Goal: Task Accomplishment & Management: Use online tool/utility

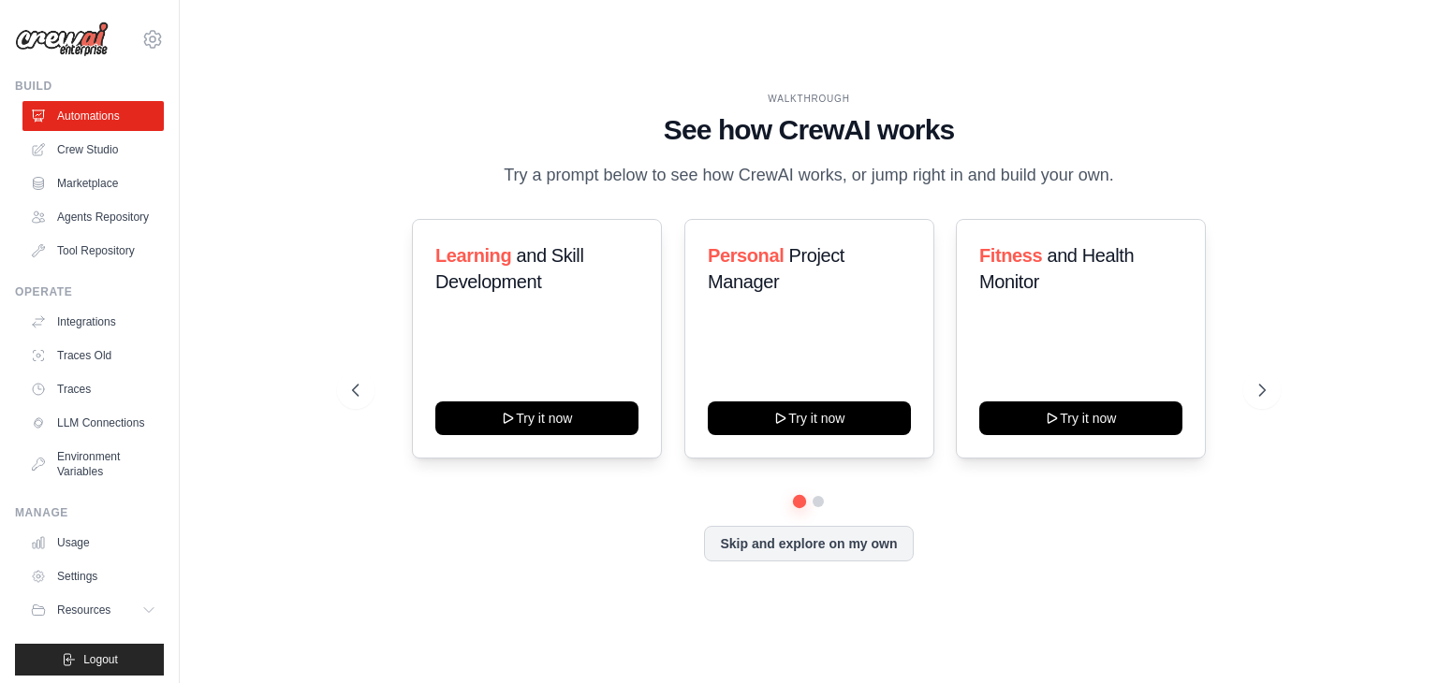
click at [120, 337] on link "Integrations" at bounding box center [92, 322] width 141 height 30
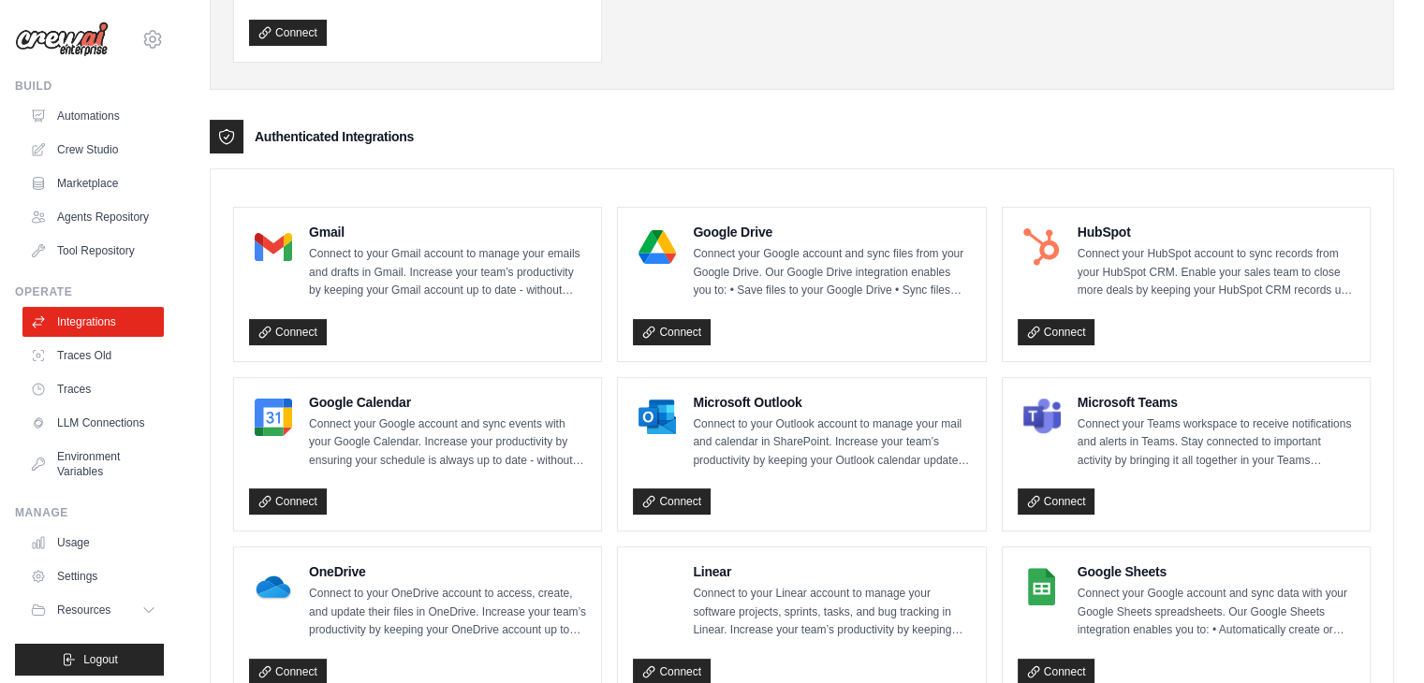
scroll to position [380, 0]
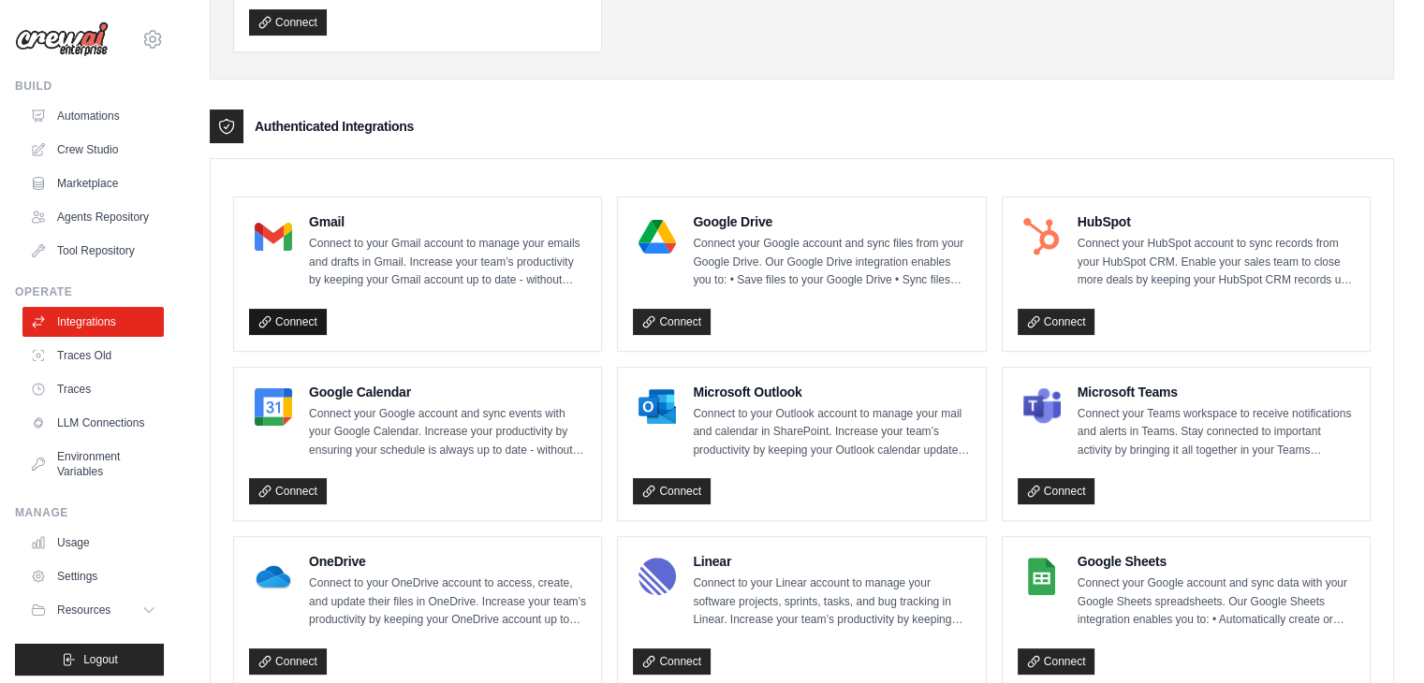
click at [307, 315] on link "Connect" at bounding box center [288, 322] width 78 height 26
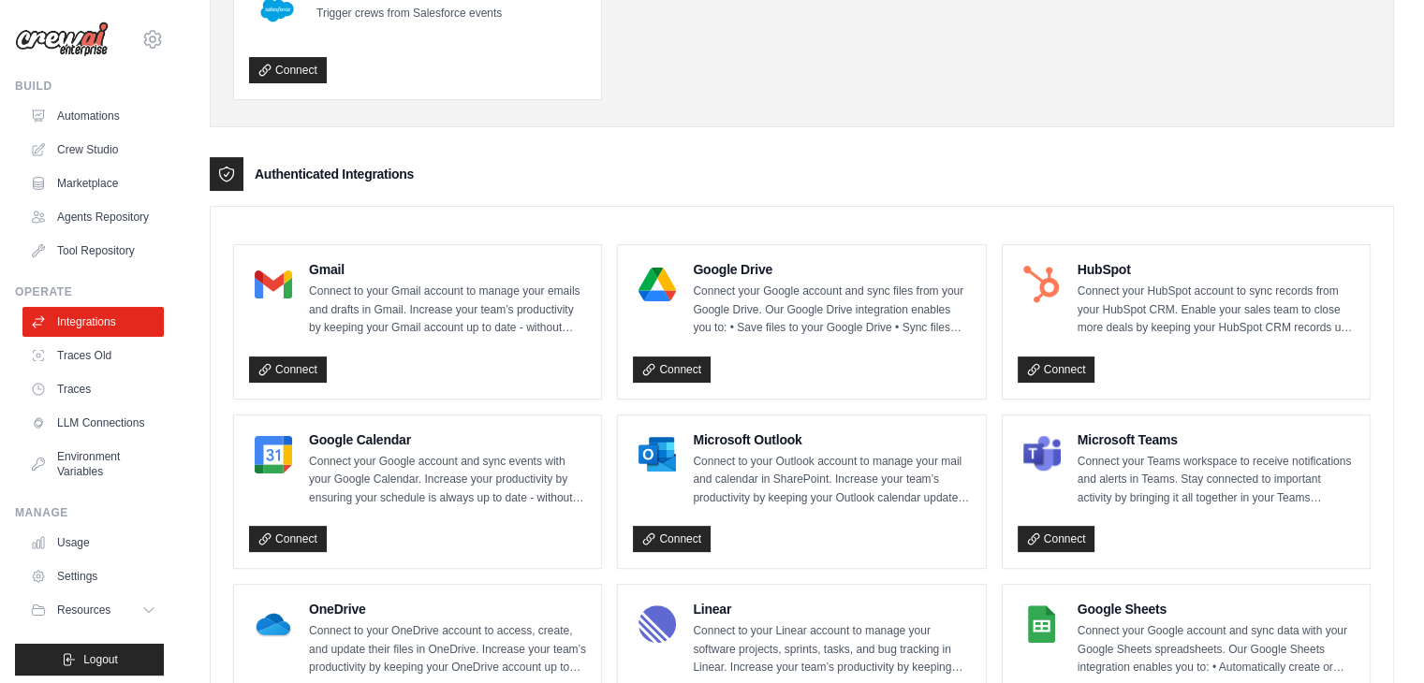
scroll to position [374, 0]
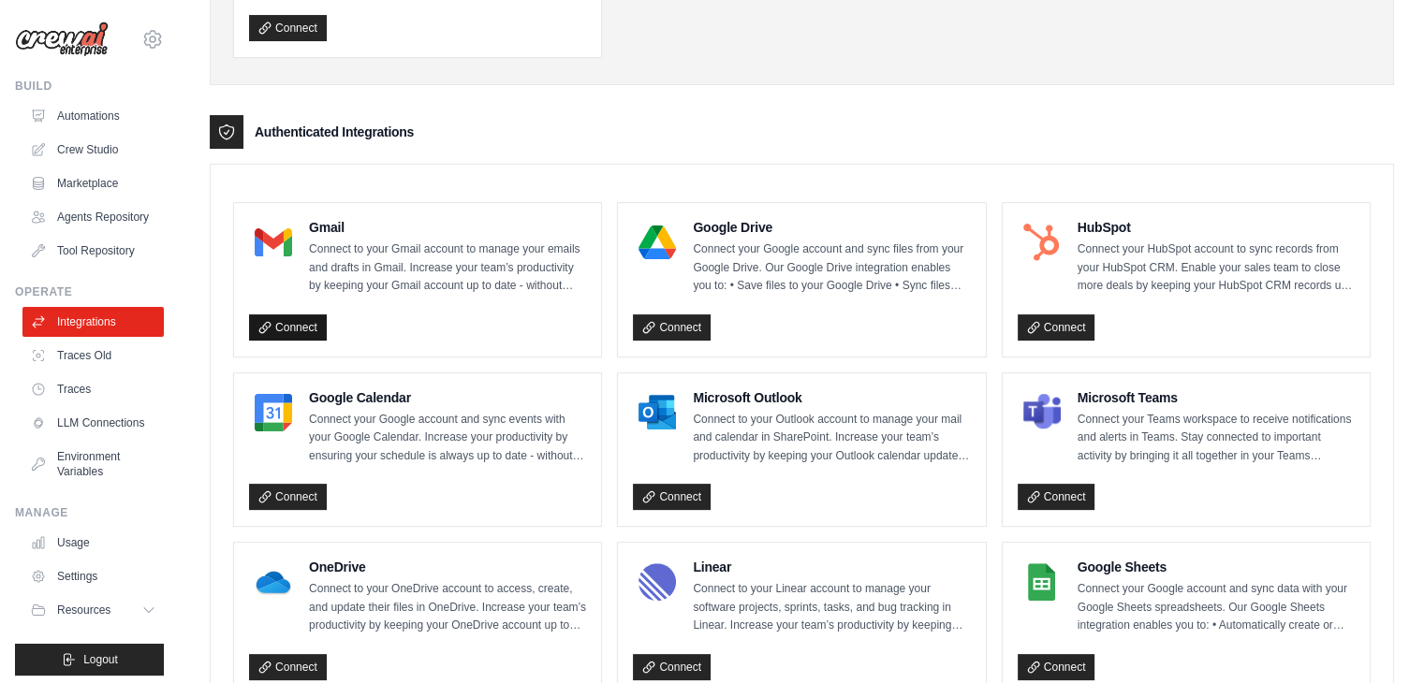
click at [277, 323] on link "Connect" at bounding box center [288, 327] width 78 height 26
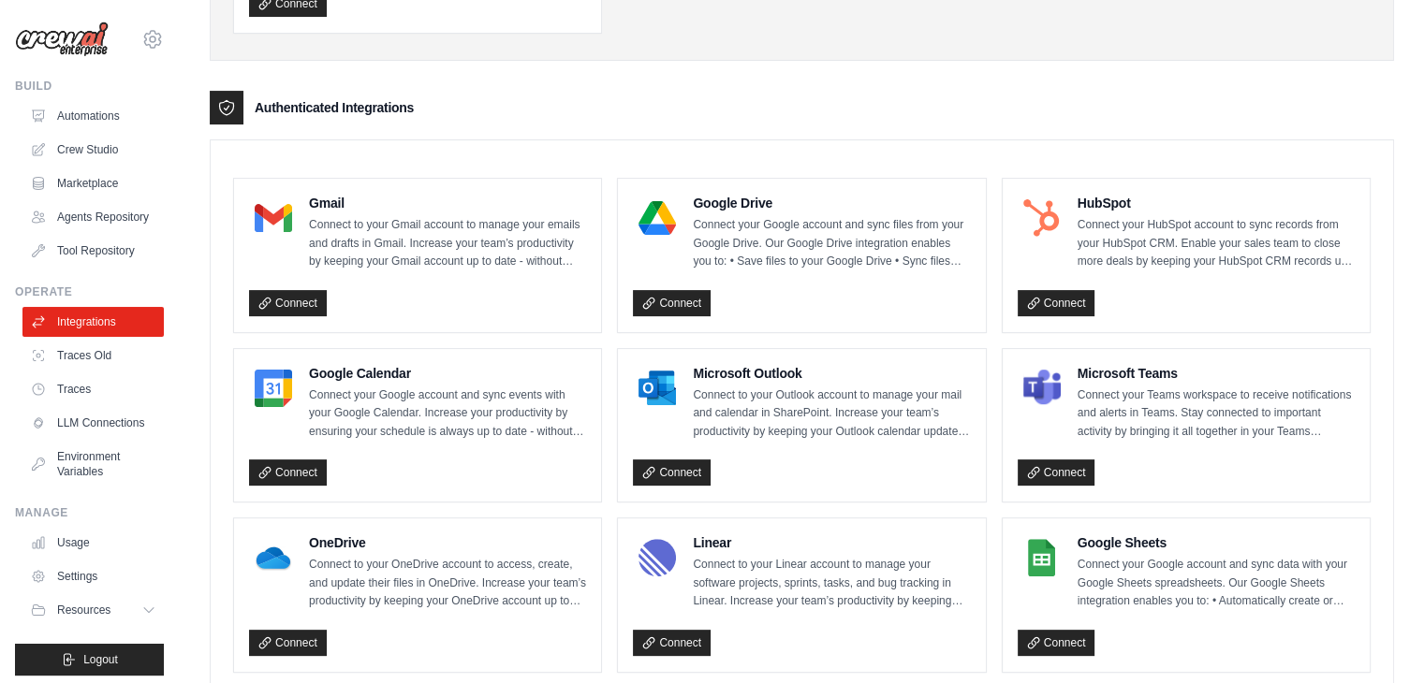
scroll to position [400, 0]
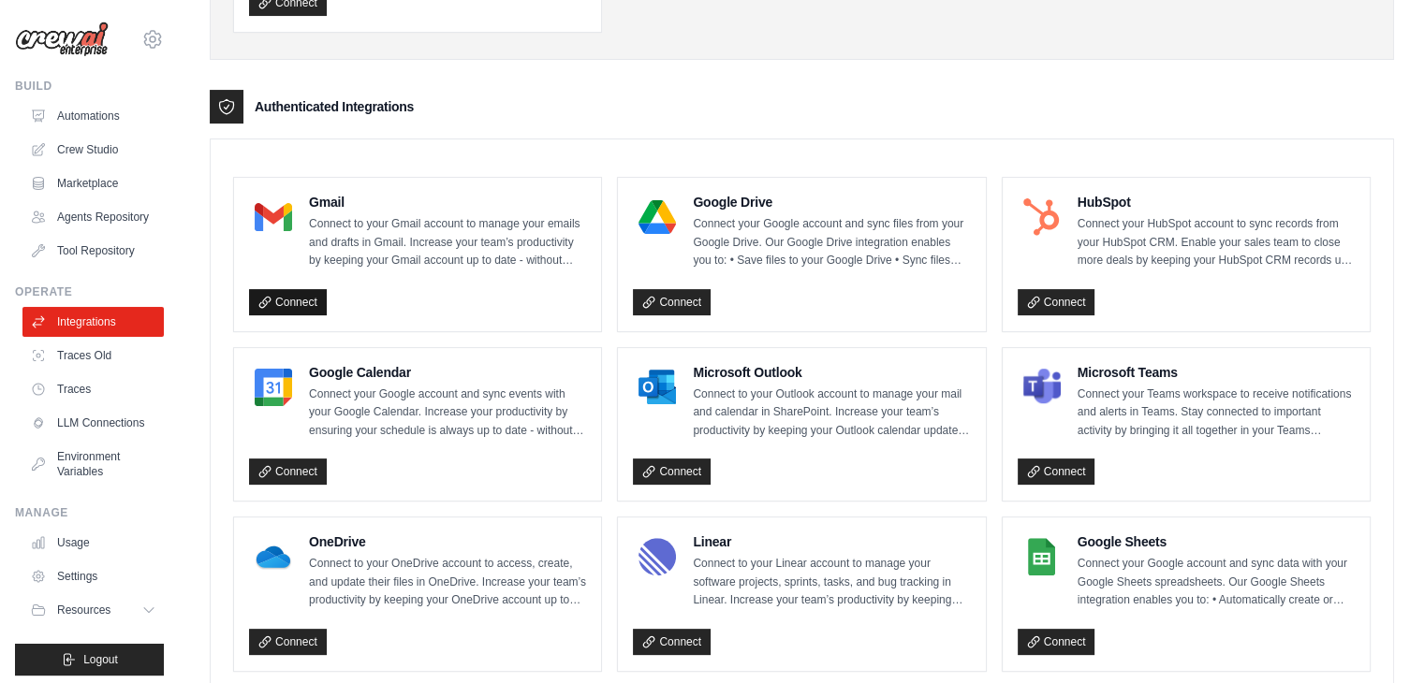
click at [288, 297] on link "Connect" at bounding box center [288, 302] width 78 height 26
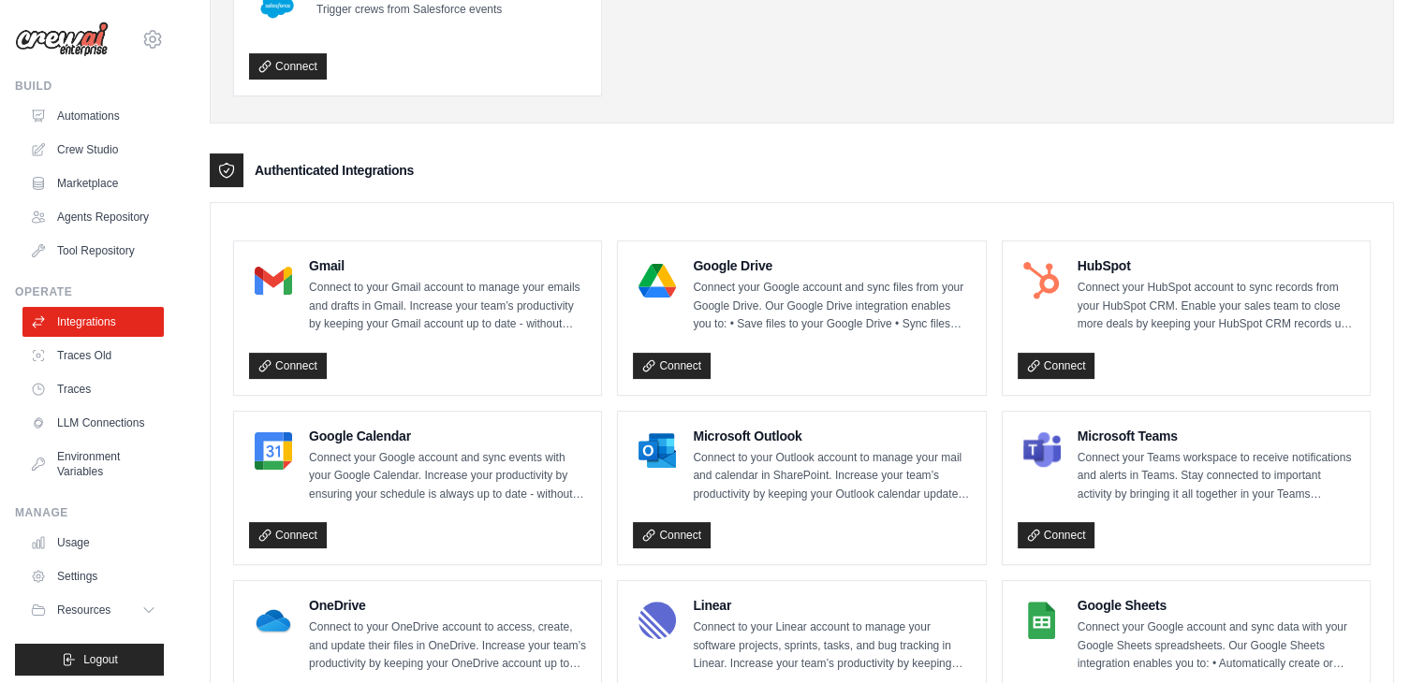
scroll to position [337, 0]
click at [292, 365] on link "Connect" at bounding box center [288, 365] width 78 height 26
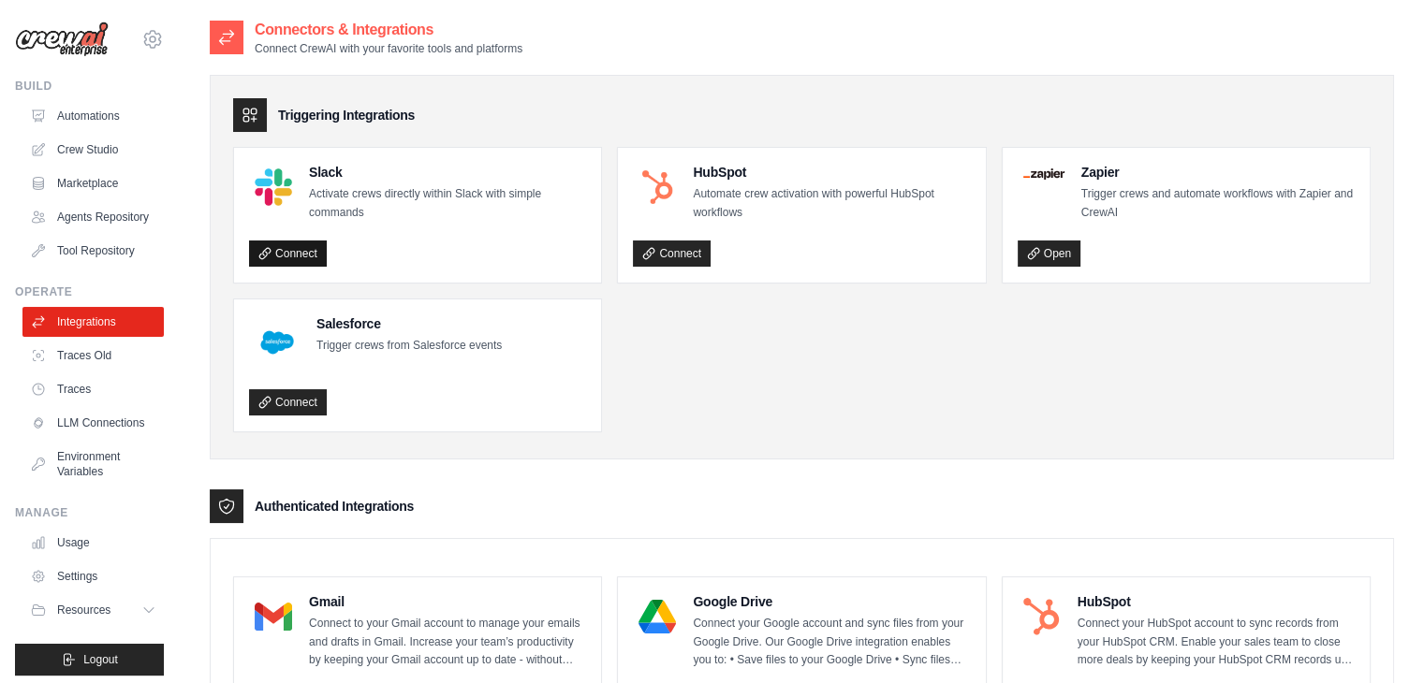
click at [292, 248] on link "Connect" at bounding box center [288, 254] width 78 height 26
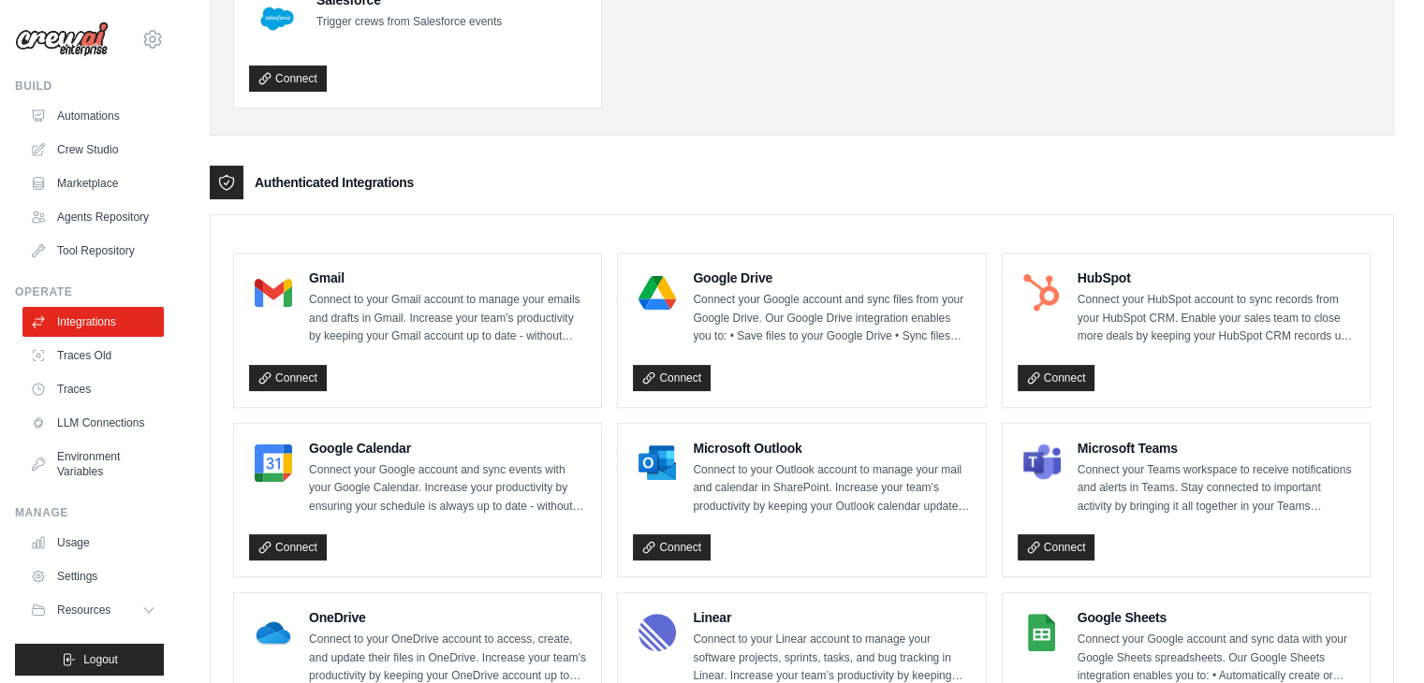
scroll to position [326, 0]
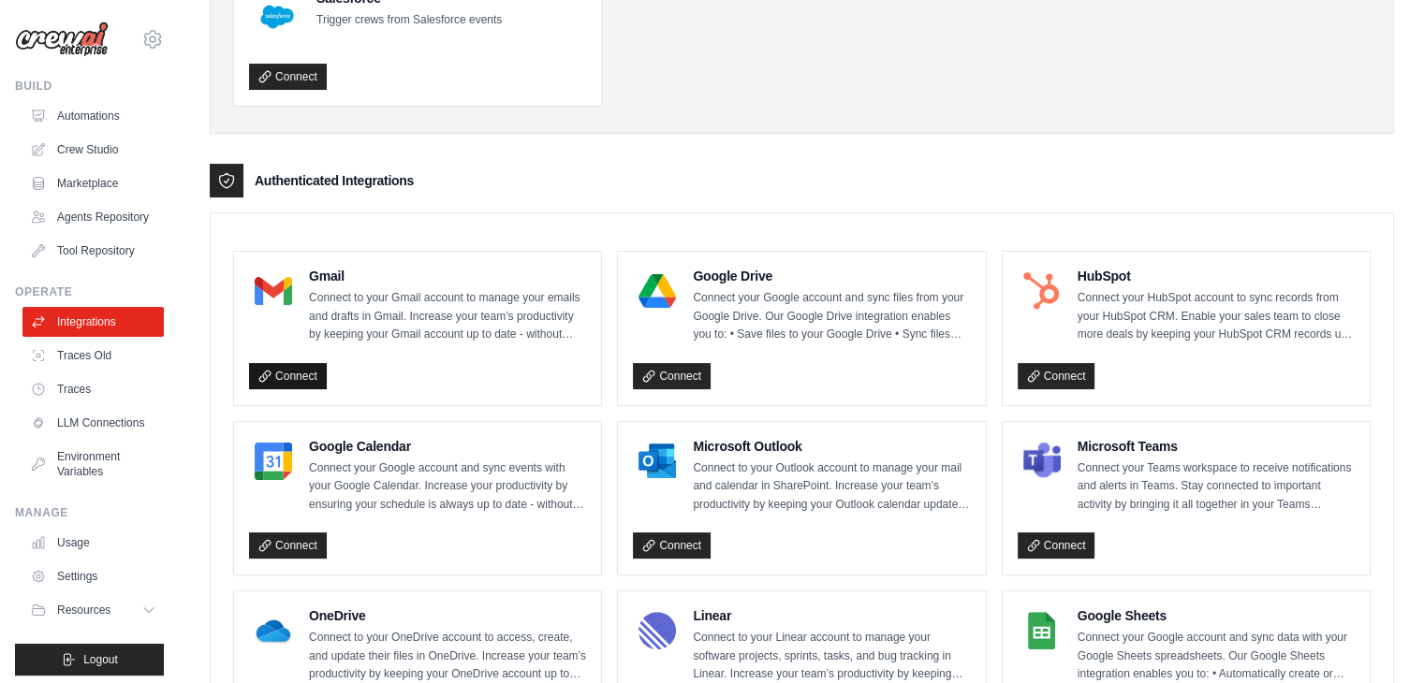
click at [285, 371] on link "Connect" at bounding box center [288, 376] width 78 height 26
click at [670, 379] on link "Connect" at bounding box center [672, 376] width 78 height 26
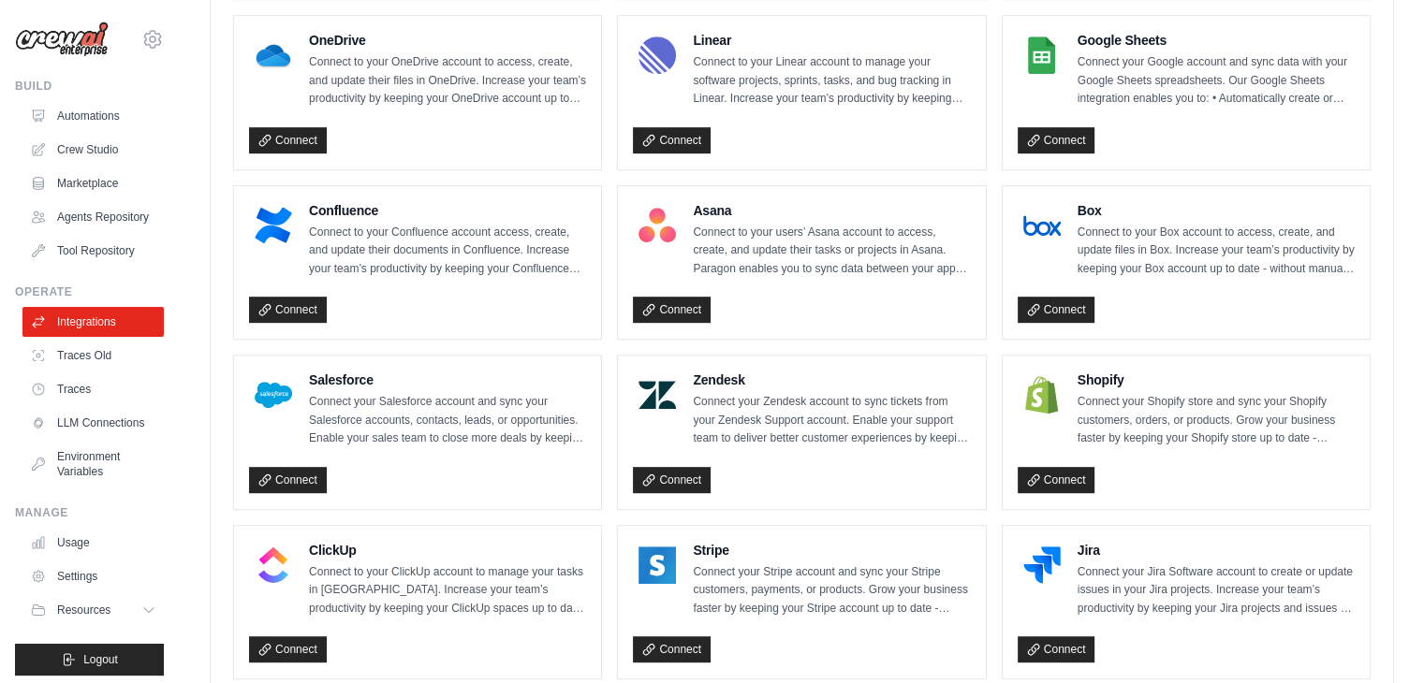
scroll to position [902, 0]
